Goal: Use online tool/utility: Utilize a website feature to perform a specific function

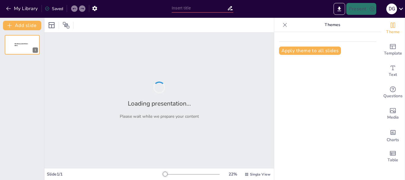
type input "New Sendsteps"
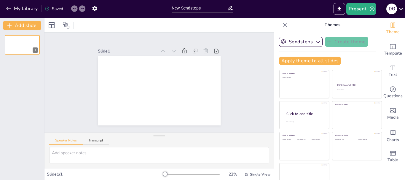
click at [403, 8] on icon at bounding box center [401, 9] width 8 height 8
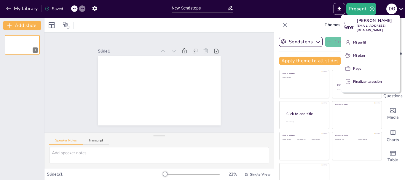
click at [142, 166] on div at bounding box center [202, 90] width 405 height 180
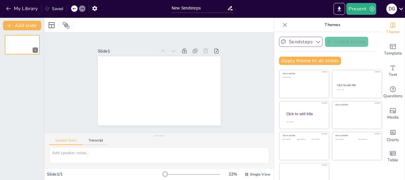
scroll to position [0, 0]
click at [282, 24] on icon at bounding box center [285, 25] width 6 height 6
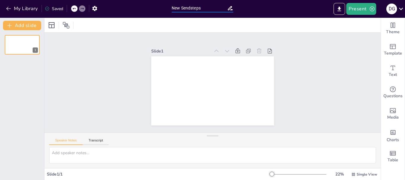
click at [204, 9] on input "New Sendsteps" at bounding box center [199, 8] width 55 height 9
drag, startPoint x: 204, startPoint y: 9, endPoint x: 164, endPoint y: 13, distance: 40.3
click at [164, 13] on div "My Library Saved New Sendsteps Present D G" at bounding box center [202, 9] width 405 height 18
paste input "el tema es el producto arandanos , como es,Superalimento Global,Métodos de Empa…"
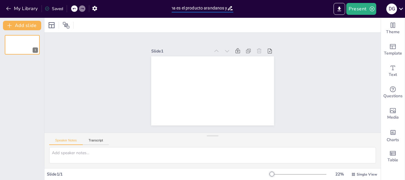
type input "el tema es el producto arandanos y"
click at [9, 12] on button "My Library" at bounding box center [22, 8] width 36 height 9
